Goal: Navigation & Orientation: Find specific page/section

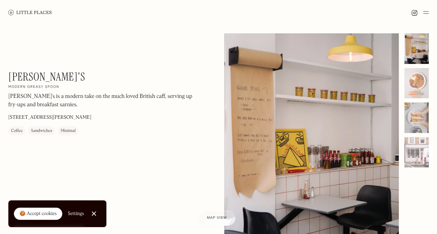
click at [424, 14] on img at bounding box center [426, 12] width 6 height 8
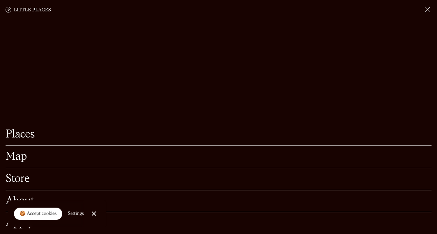
scroll to position [139, 0]
click at [94, 212] on link "Close Cookie Popup" at bounding box center [94, 214] width 14 height 14
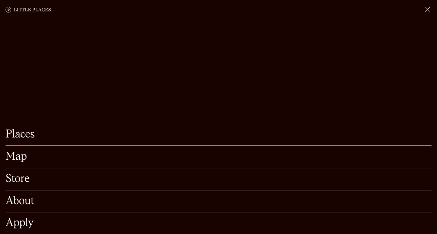
scroll to position [313, 0]
click at [18, 218] on link "Apply" at bounding box center [218, 223] width 425 height 11
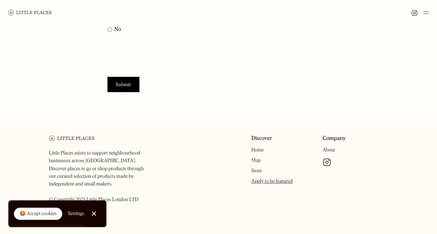
scroll to position [341, 0]
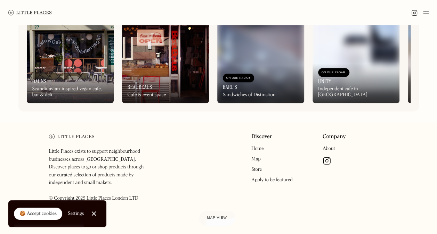
scroll to position [323, 0]
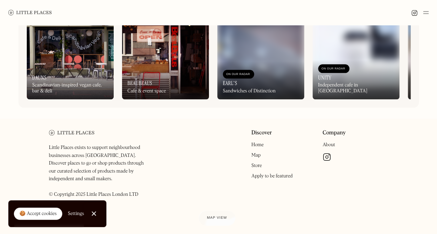
click at [425, 14] on img at bounding box center [426, 12] width 6 height 8
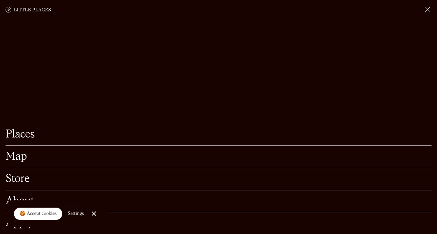
scroll to position [254, 0]
click at [93, 211] on link "Close Cookie Popup" at bounding box center [94, 214] width 14 height 14
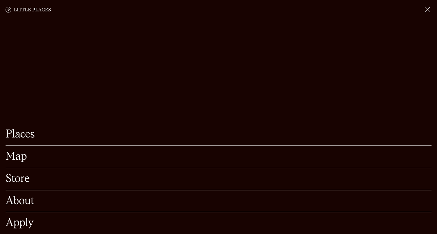
scroll to position [323, 0]
click at [95, 196] on link "About" at bounding box center [218, 201] width 425 height 11
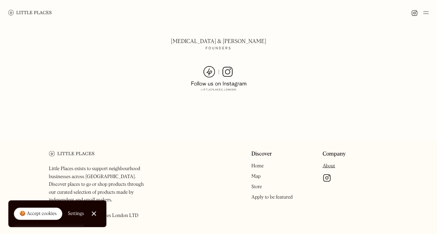
scroll to position [536, 0]
